Goal: Information Seeking & Learning: Learn about a topic

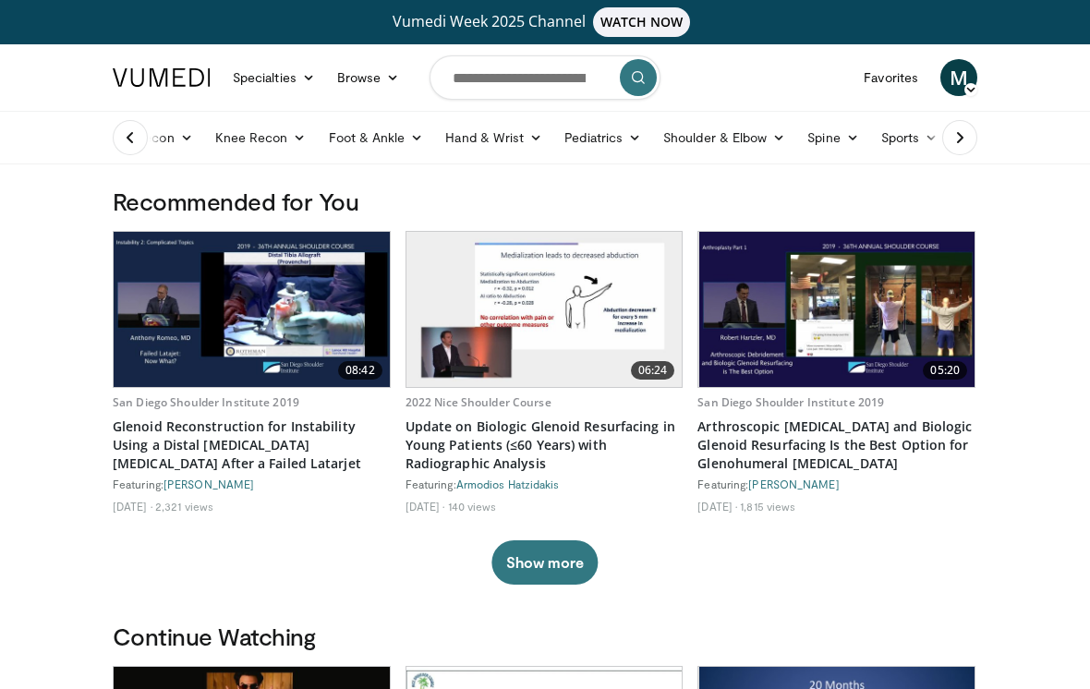
click at [505, 150] on link "Hand & Wrist" at bounding box center [493, 137] width 119 height 37
click at [527, 190] on link "Hand" at bounding box center [545, 181] width 220 height 30
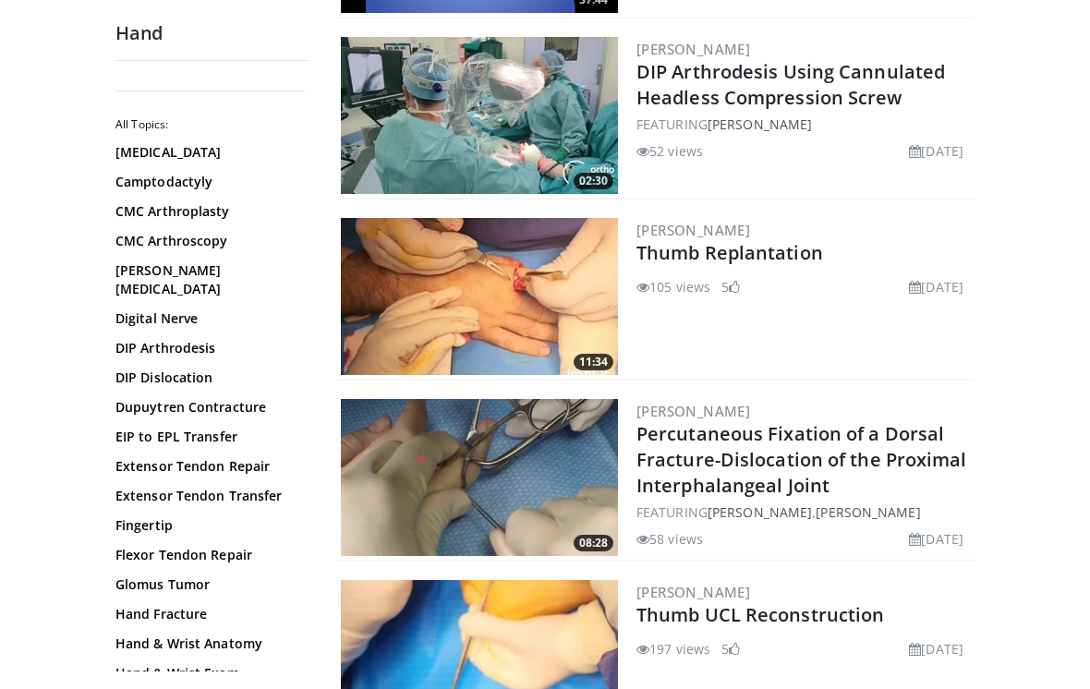
scroll to position [398, 0]
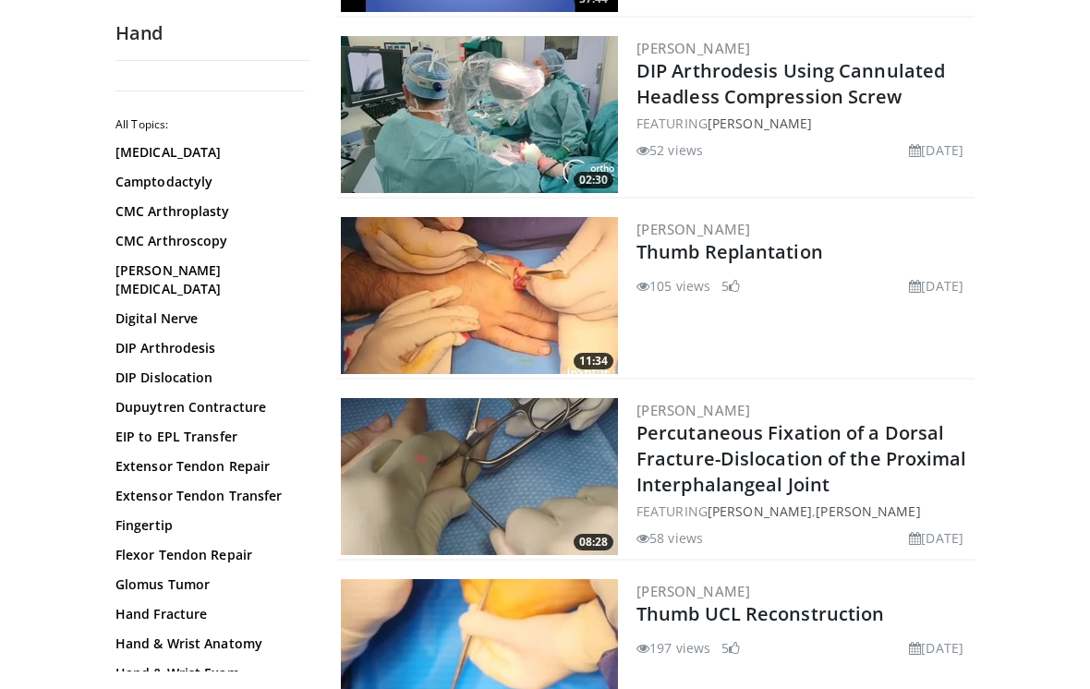
click at [213, 428] on link "EIP to EPL Transfer" at bounding box center [207, 437] width 185 height 18
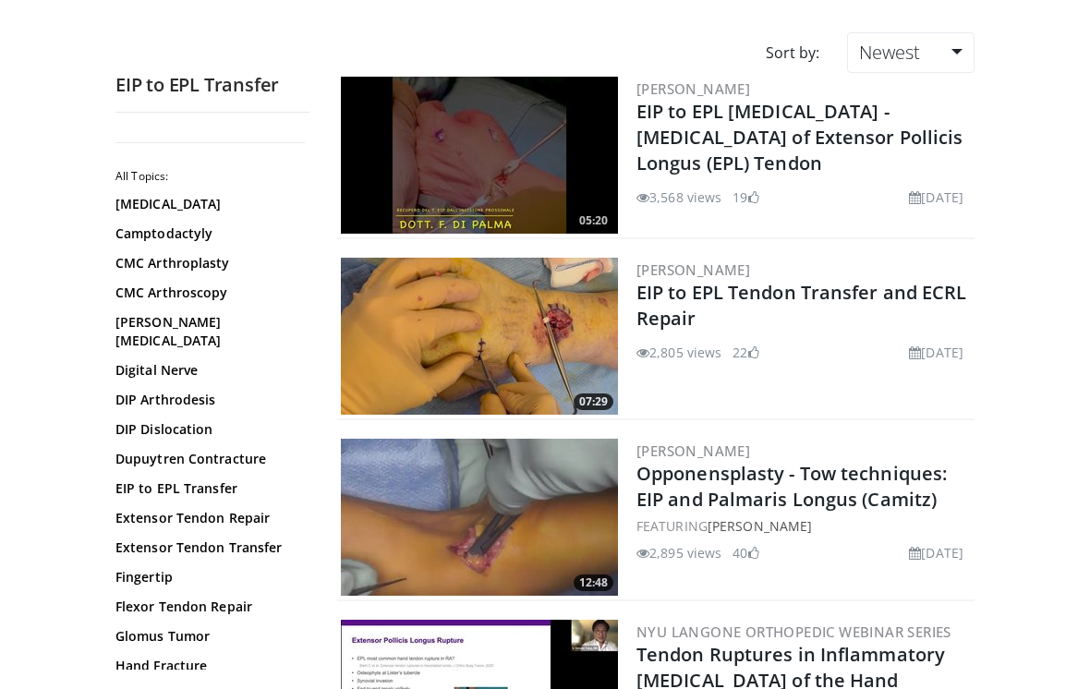
scroll to position [176, 0]
click at [525, 192] on img at bounding box center [479, 155] width 277 height 157
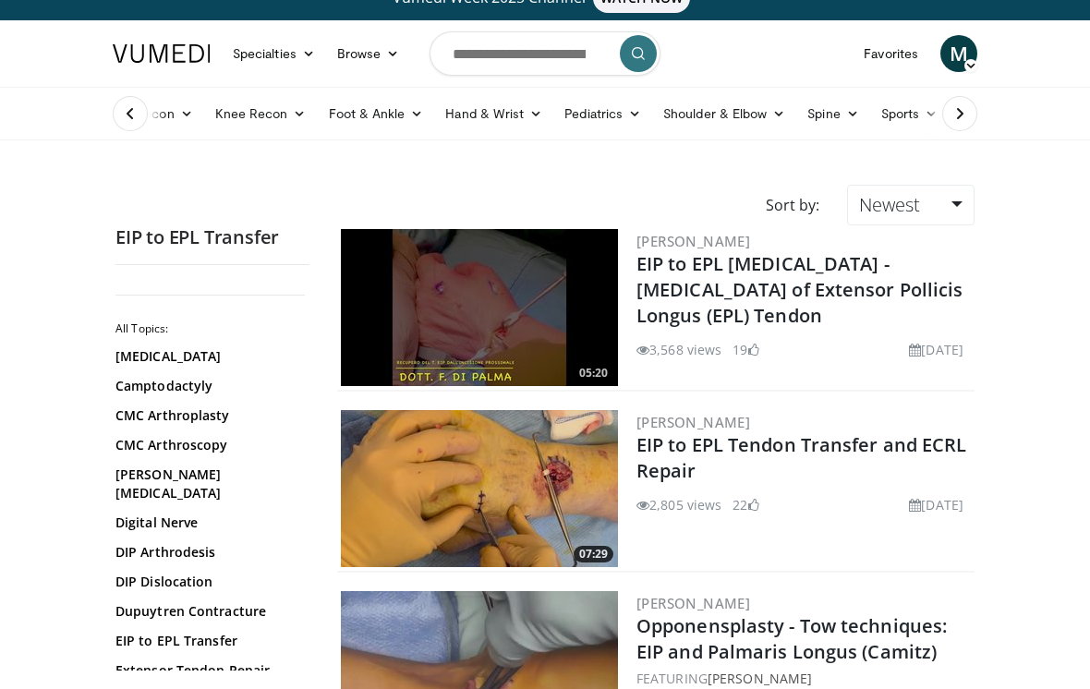
scroll to position [0, 0]
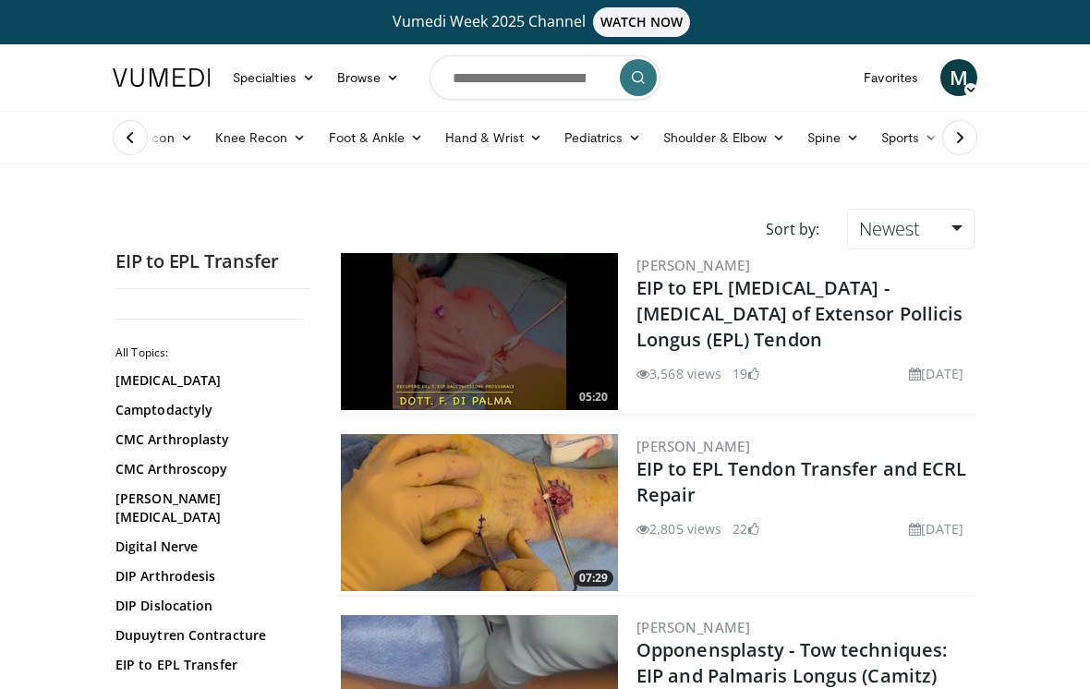
click at [908, 90] on link "Favorites" at bounding box center [890, 77] width 77 height 37
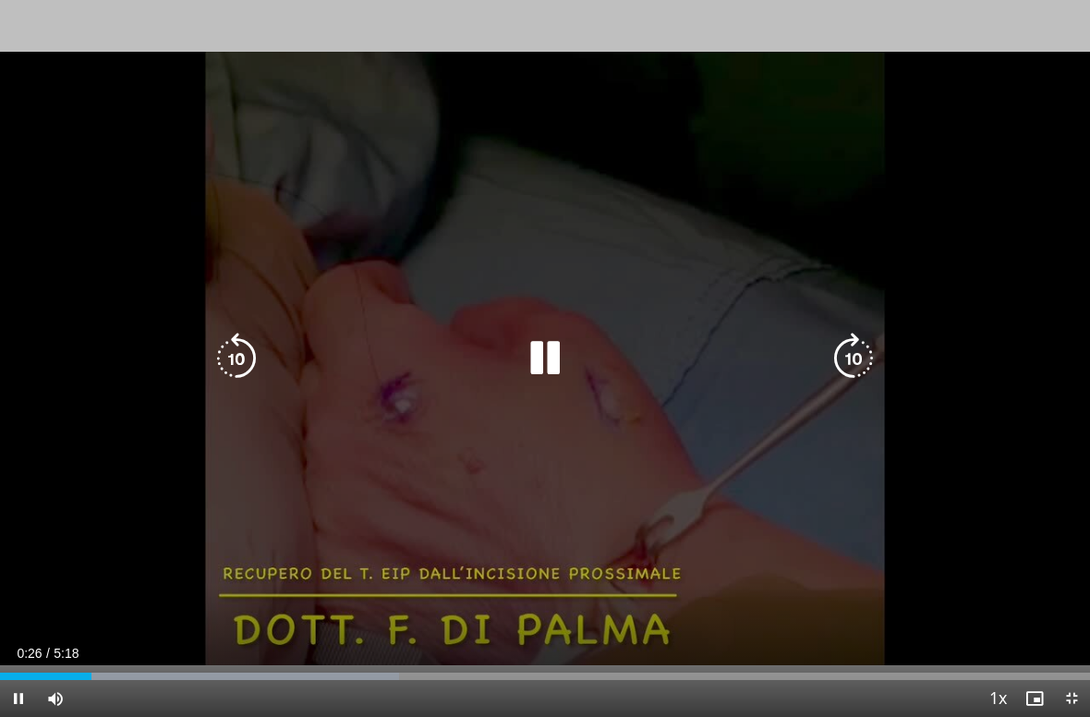
click at [1000, 502] on div "10 seconds Tap to unmute" at bounding box center [545, 358] width 1090 height 717
click at [875, 523] on div "10 seconds Tap to unmute" at bounding box center [545, 358] width 1090 height 717
click at [163, 151] on div "10 seconds Tap to unmute" at bounding box center [545, 358] width 1090 height 717
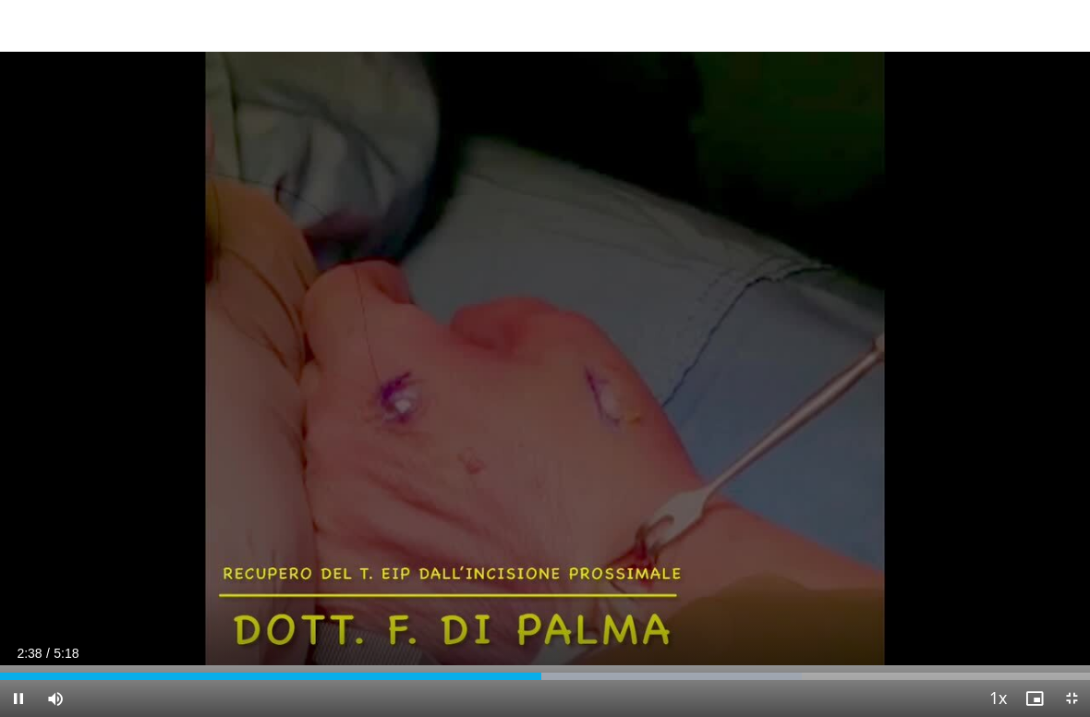
click at [874, 553] on div "10 seconds Tap to unmute" at bounding box center [545, 358] width 1090 height 717
click at [981, 531] on div "10 seconds Tap to unmute" at bounding box center [545, 358] width 1090 height 717
click at [943, 508] on div "10 seconds Tap to unmute" at bounding box center [545, 358] width 1090 height 717
click at [975, 476] on div "10 seconds Tap to unmute" at bounding box center [545, 358] width 1090 height 717
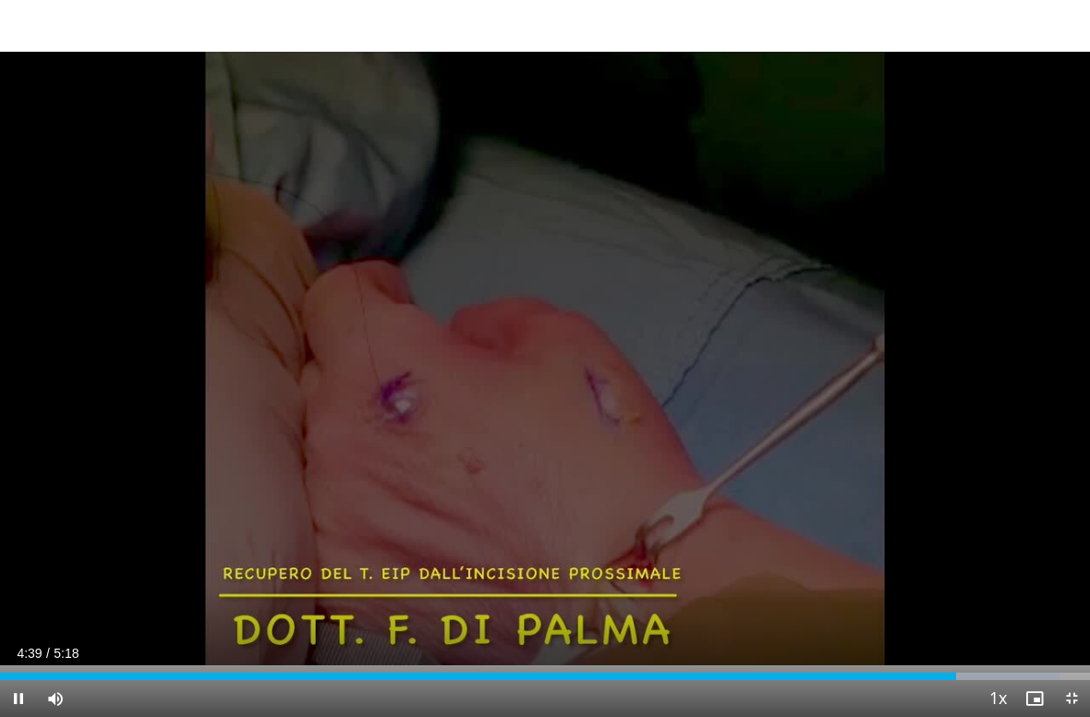
click at [923, 585] on div "10 seconds Tap to unmute" at bounding box center [545, 358] width 1090 height 717
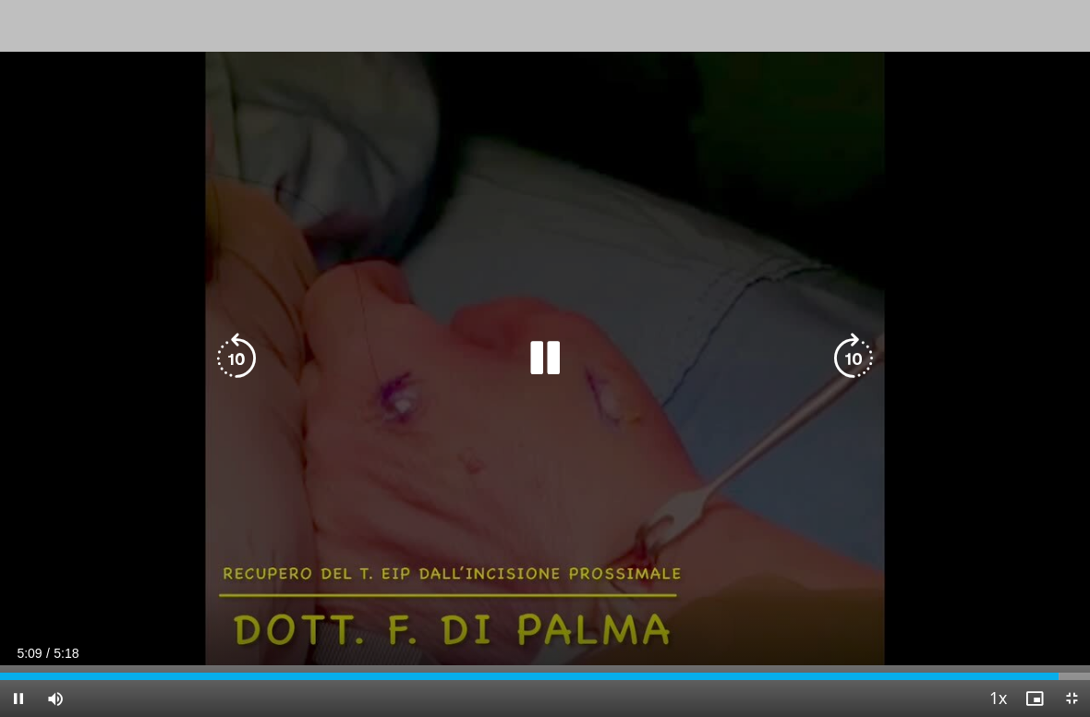
click at [972, 501] on div "10 seconds Tap to unmute" at bounding box center [545, 358] width 1090 height 717
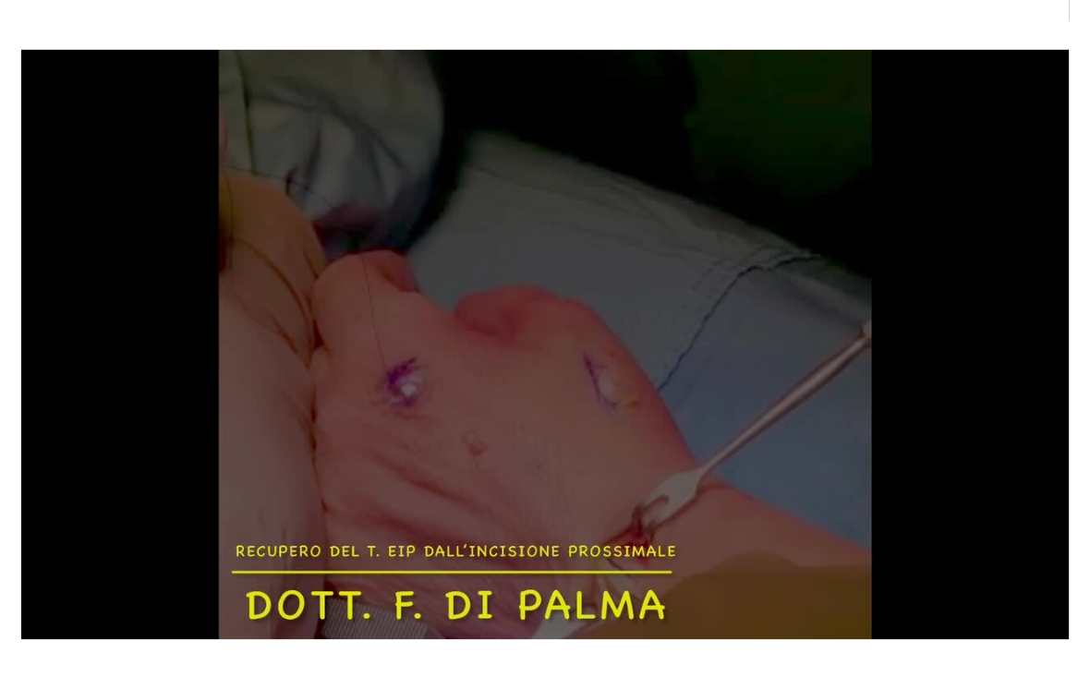
scroll to position [45, 0]
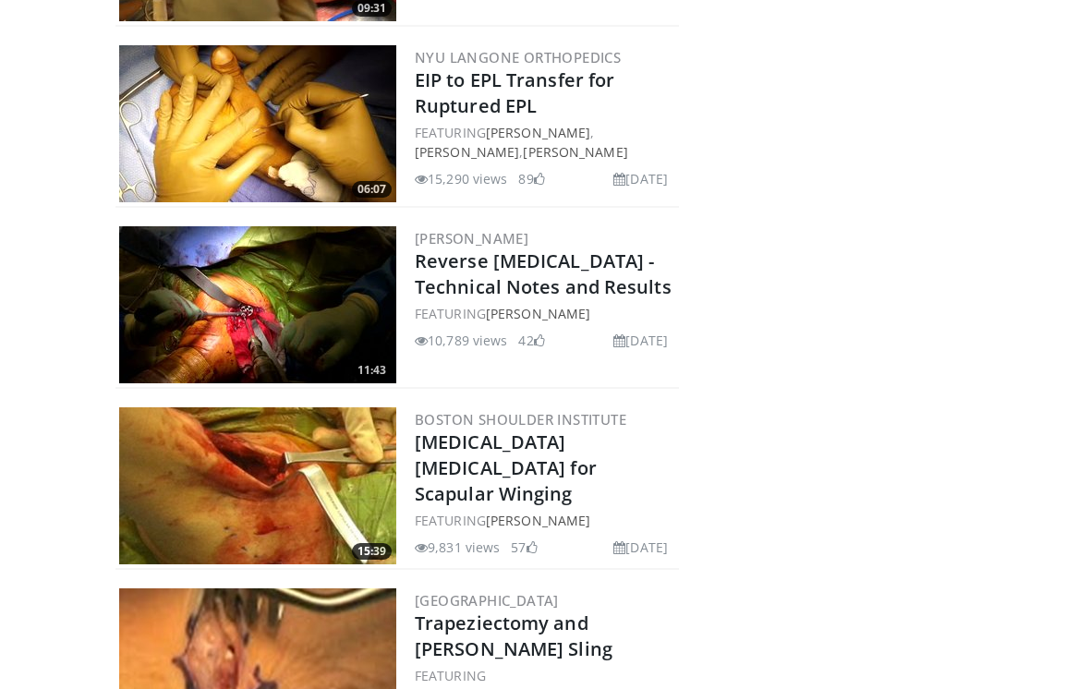
scroll to position [1002, 0]
click at [256, 125] on img at bounding box center [257, 124] width 277 height 157
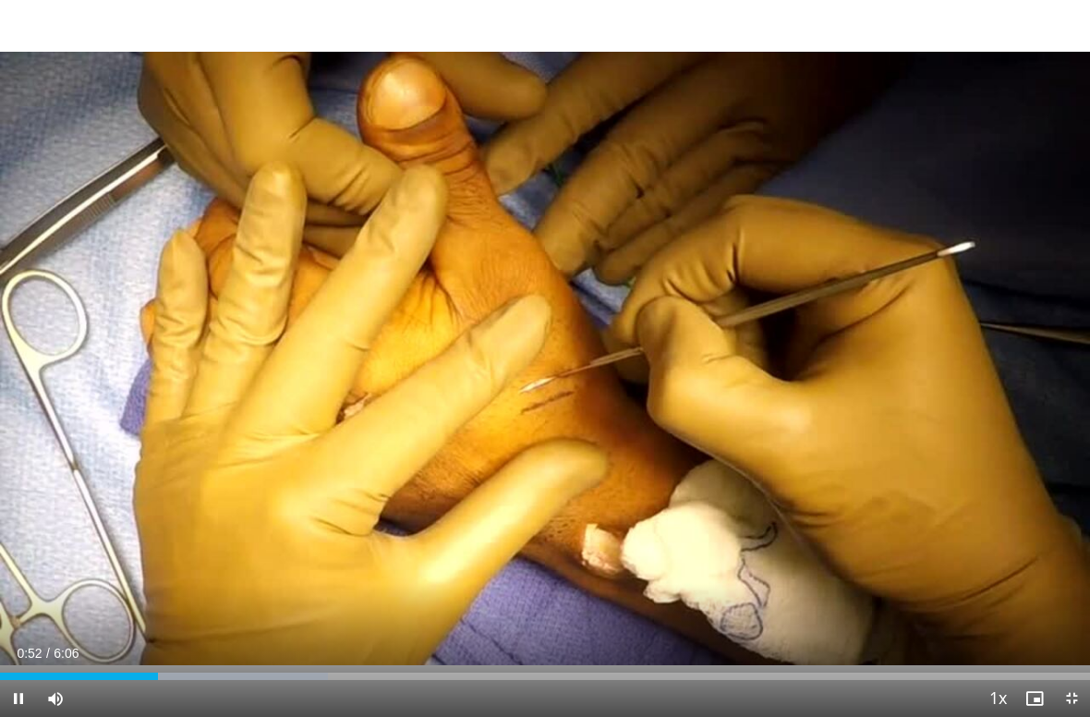
click at [886, 500] on div "10 seconds Tap to unmute" at bounding box center [545, 358] width 1090 height 717
click at [171, 680] on div "Progress Bar" at bounding box center [96, 675] width 192 height 7
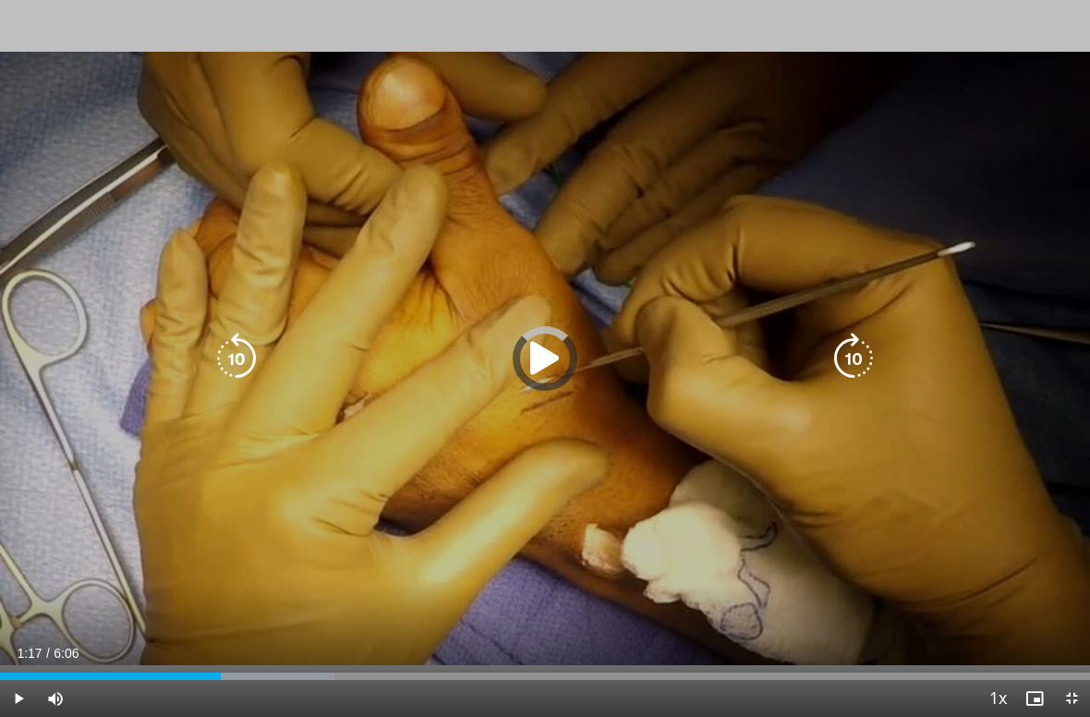
click at [211, 680] on div "Progress Bar" at bounding box center [110, 675] width 221 height 7
click at [272, 661] on div "Current Time 1:17 / Duration 6:06" at bounding box center [545, 653] width 1090 height 17
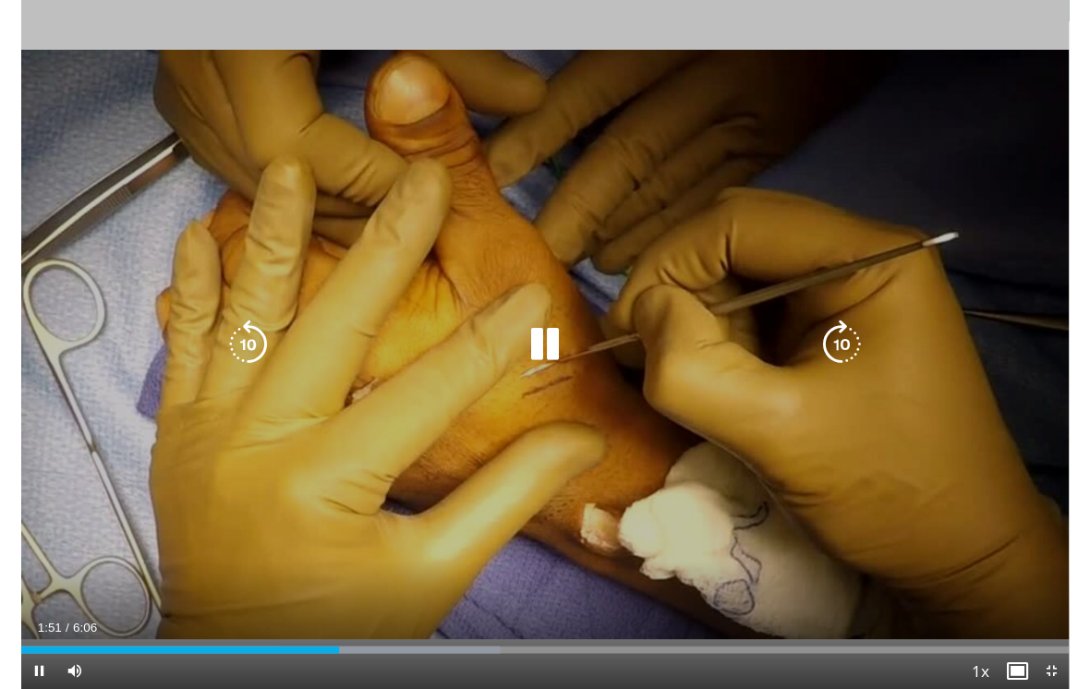
scroll to position [45, 0]
